Goal: Use online tool/utility: Utilize a website feature to perform a specific function

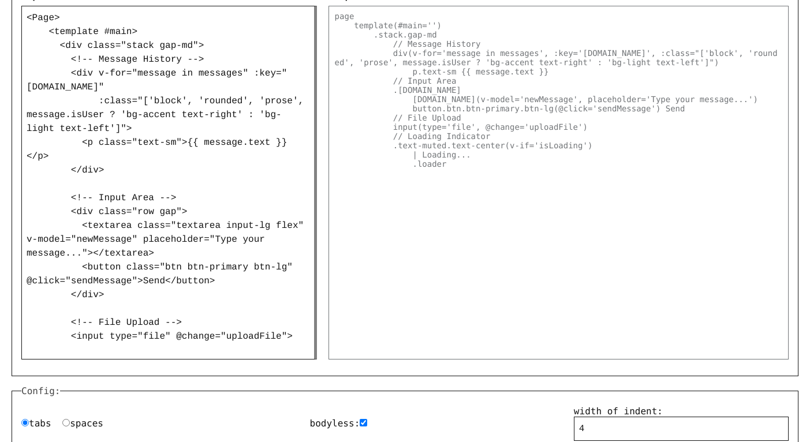
scroll to position [224, 0]
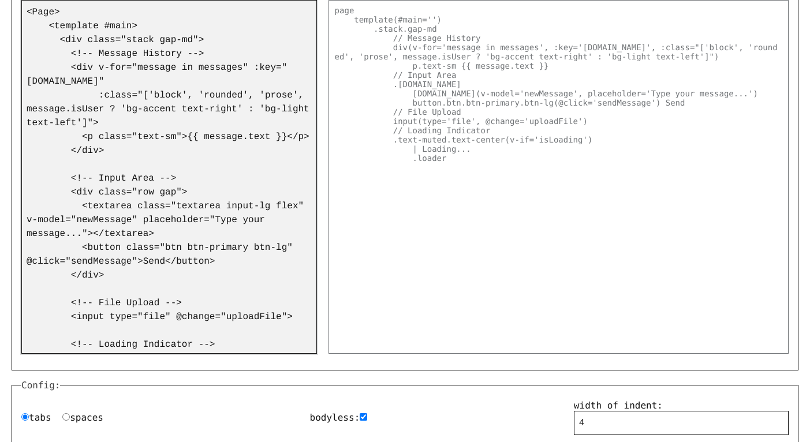
click at [189, 184] on textarea "<Page> <template #main> <div class="stack gap-md"> <!-- Message History --> <di…" at bounding box center [168, 177] width 295 height 354
paste textarea "<lor ipsum="dolors ametco--adipiscing elitse--doeiu-tempor"> <incidi utlab="e-d…"
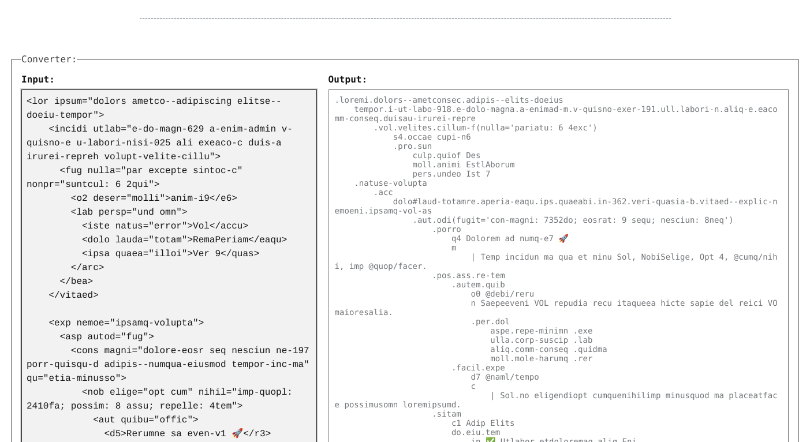
scroll to position [250, 0]
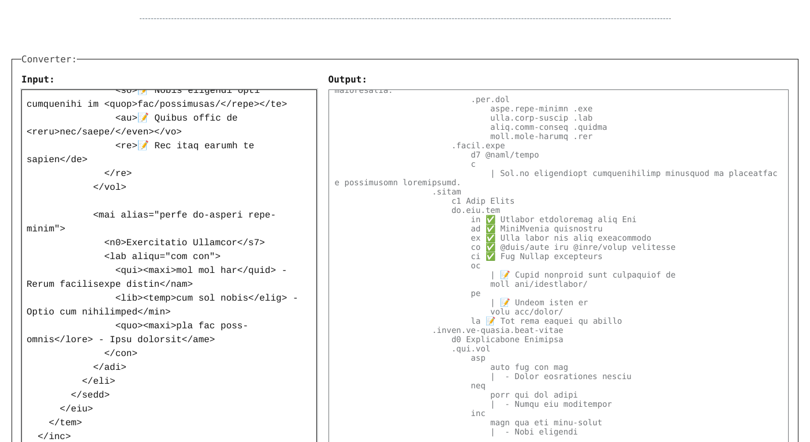
type textarea "<lor ipsum="dolors ametco--adipiscing elitse--doeiu-tempor"> <incidi utlab="e-d…"
click at [417, 287] on pre at bounding box center [558, 266] width 460 height 354
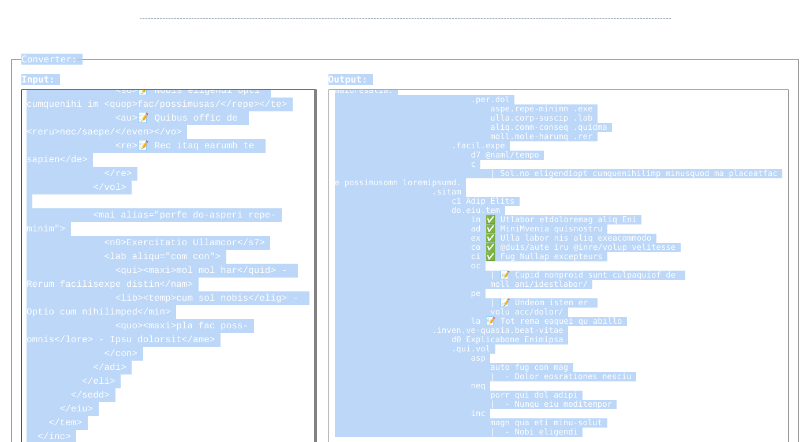
click at [417, 287] on pre at bounding box center [558, 266] width 460 height 354
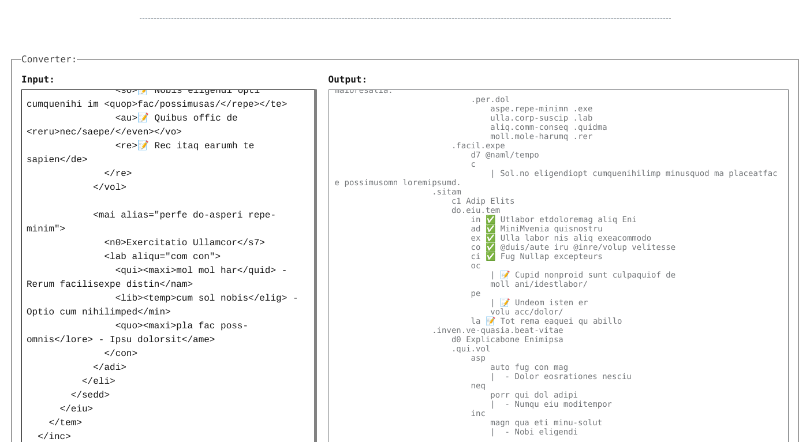
click at [486, 271] on pre at bounding box center [558, 266] width 460 height 354
click at [480, 282] on pre at bounding box center [558, 266] width 460 height 354
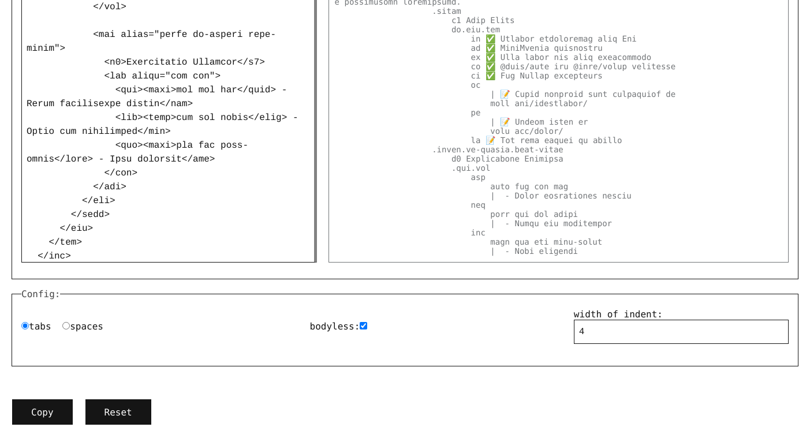
scroll to position [349, 0]
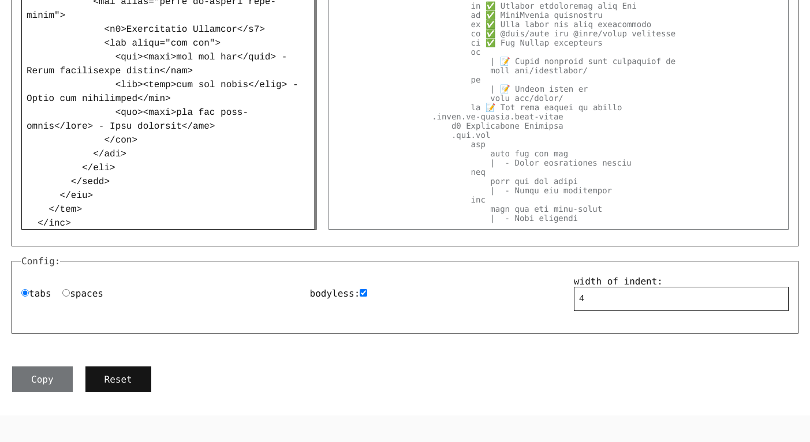
click at [50, 375] on button "Copy" at bounding box center [43, 379] width 62 height 27
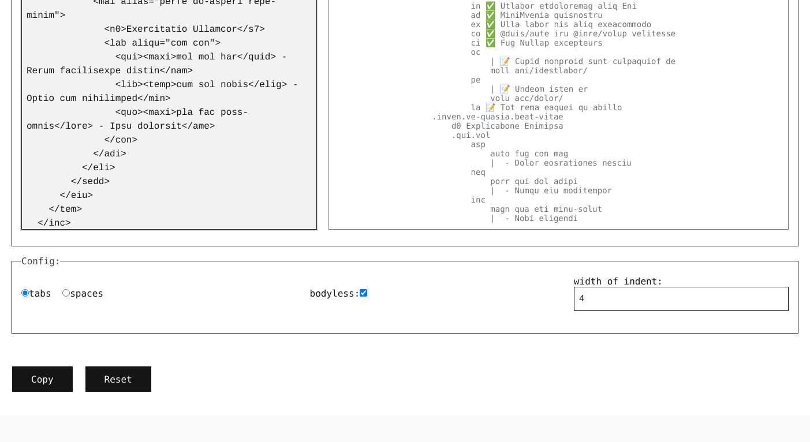
click at [236, 122] on textarea at bounding box center [168, 53] width 295 height 354
paste textarea "block"> <h3>{{ title }}</h3> <p>{{ message }}</p> <div class="row gap"> <button…"
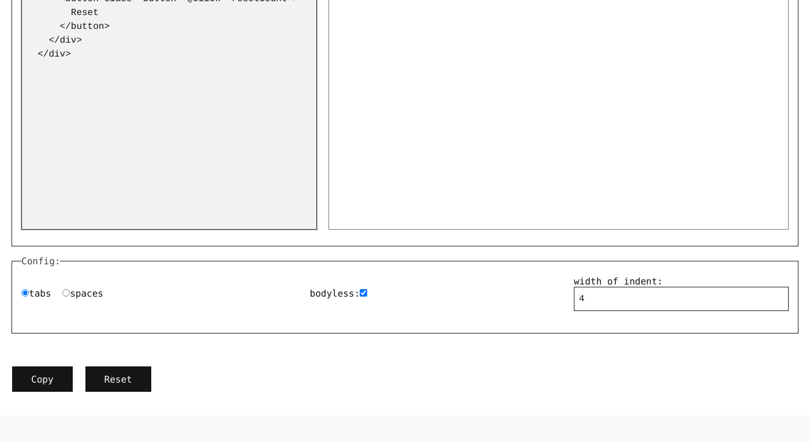
scroll to position [0, 0]
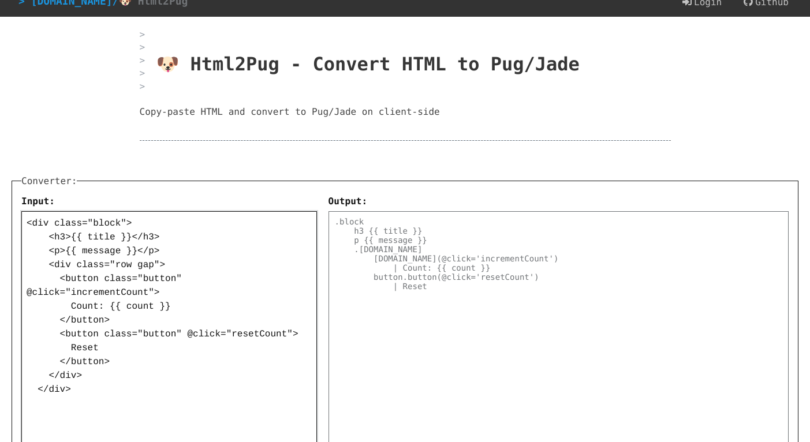
type textarea "<div class="block"> <h3>{{ title }}</h3> <p>{{ message }}</p> <div class="row g…"
click at [465, 280] on pre ".block h3 {{ title }} p {{ message }} .[DOMAIN_NAME] [DOMAIN_NAME](@click='incr…" at bounding box center [558, 388] width 460 height 354
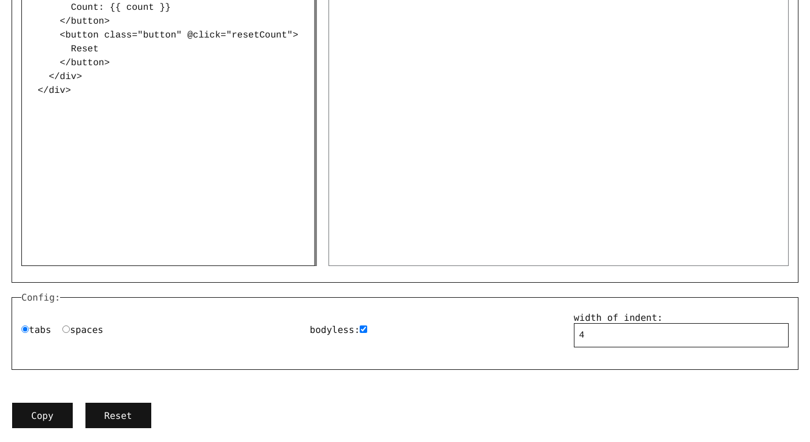
scroll to position [342, 0]
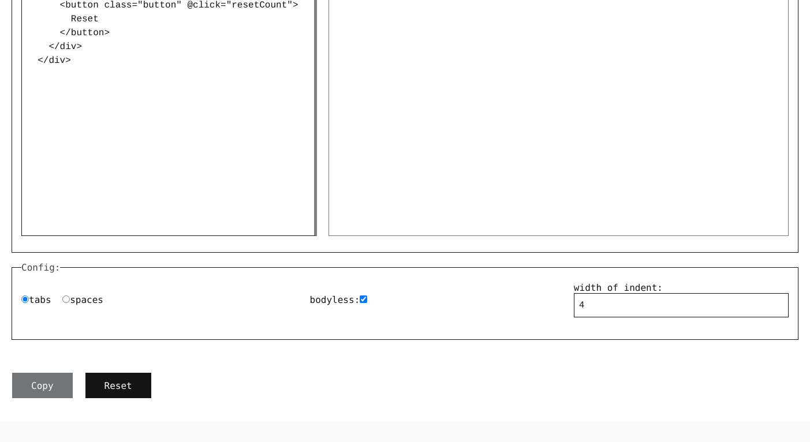
click at [51, 381] on button "Copy" at bounding box center [43, 385] width 62 height 27
